Goal: Find specific page/section: Find specific page/section

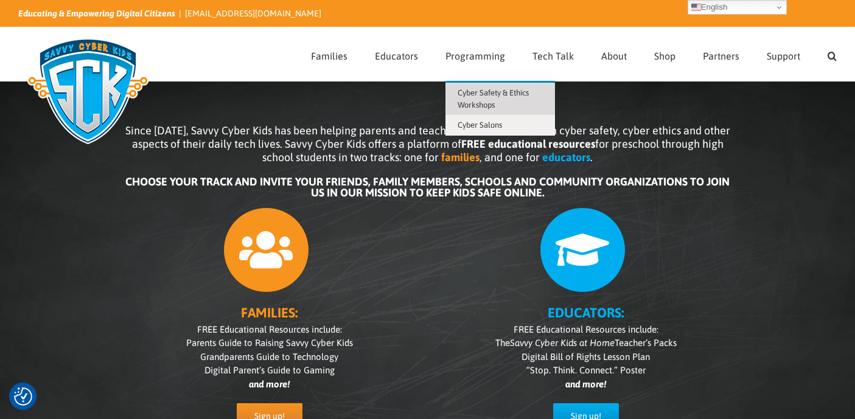
click at [478, 104] on span "Cyber Safety & Ethics Workshops" at bounding box center [493, 98] width 71 height 21
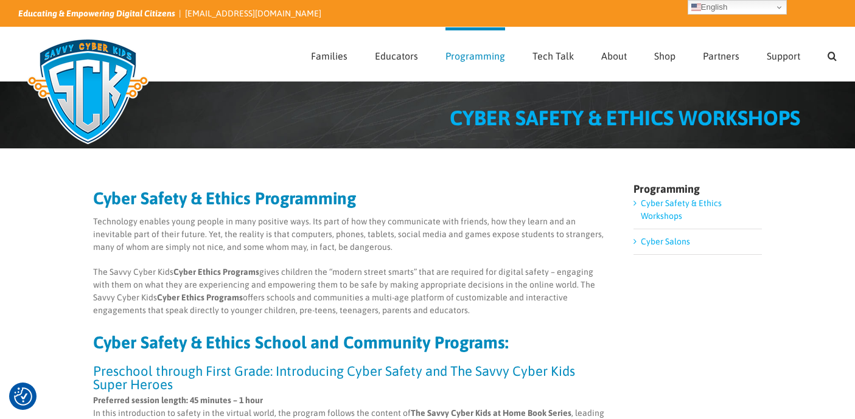
click at [101, 71] on img at bounding box center [87, 91] width 139 height 122
